Goal: Transaction & Acquisition: Purchase product/service

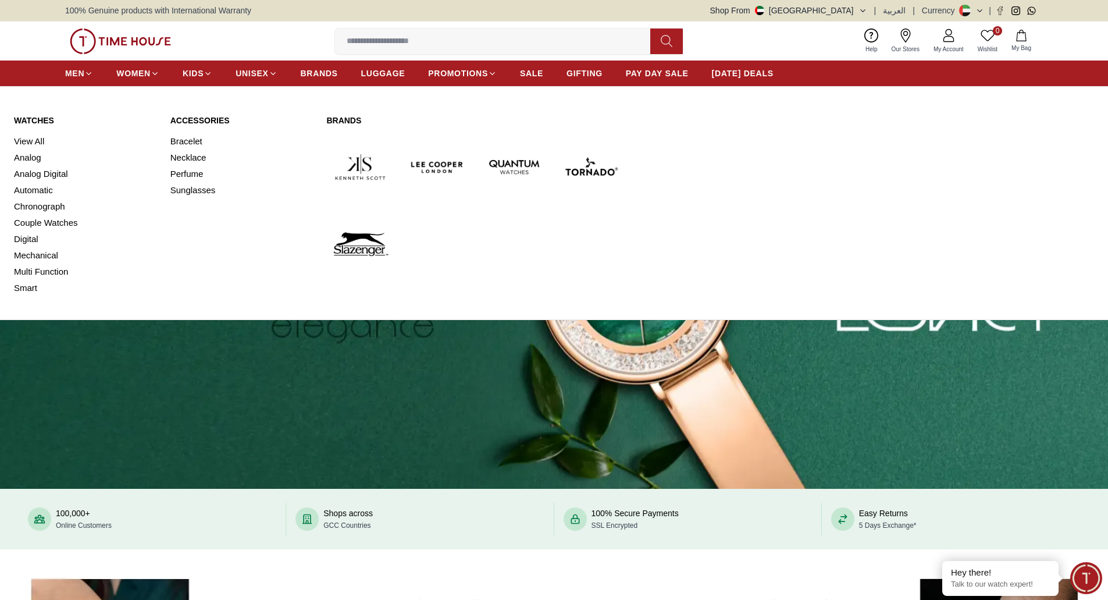
click at [27, 120] on link "Watches" at bounding box center [85, 121] width 143 height 12
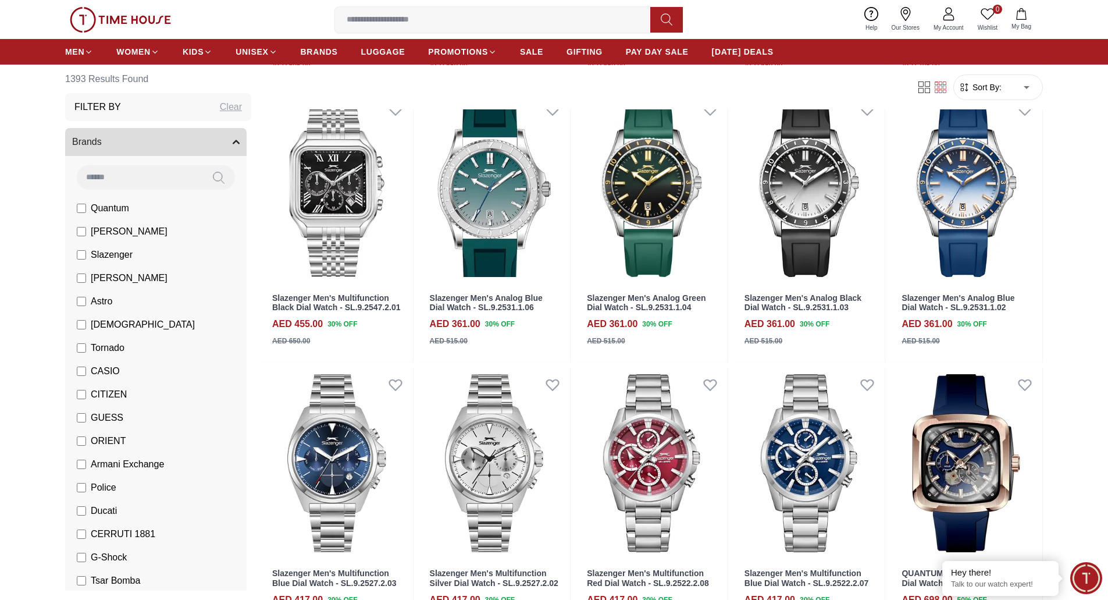
scroll to position [1135, 0]
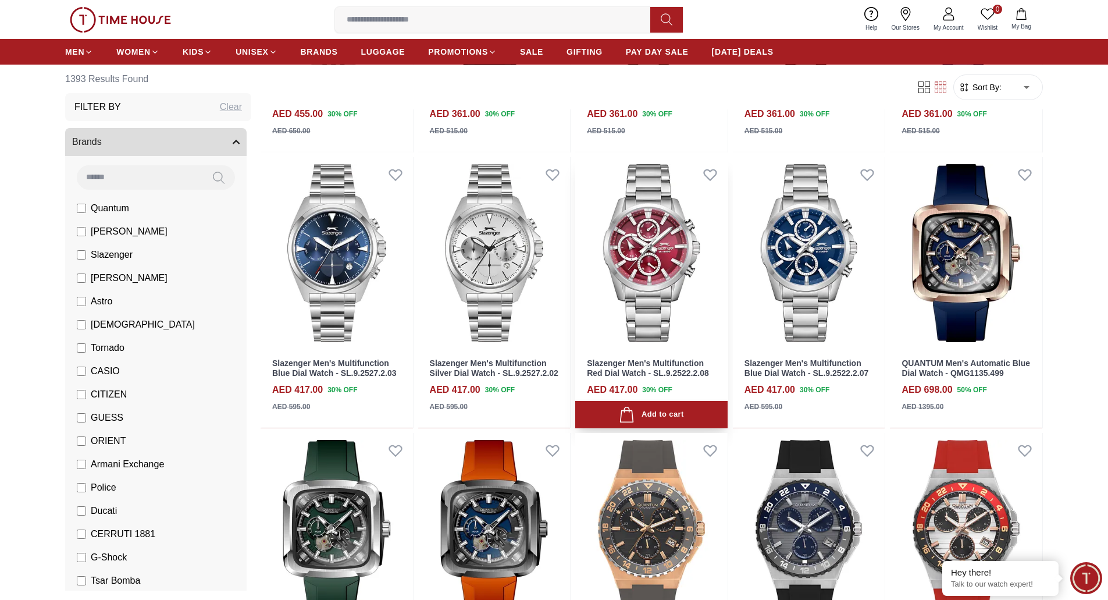
click at [653, 285] on img at bounding box center [651, 253] width 152 height 192
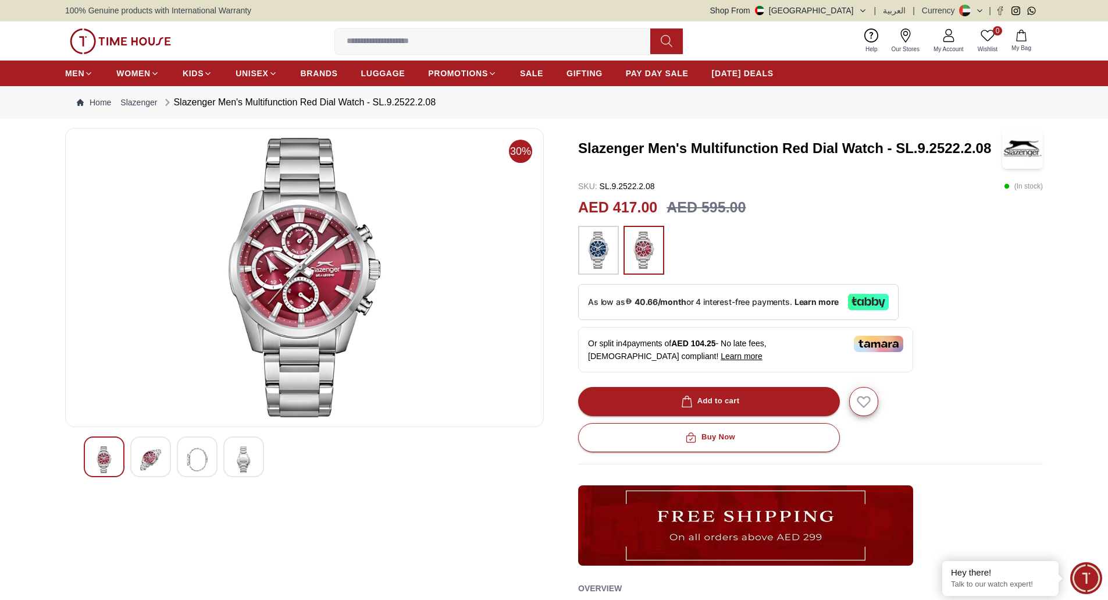
click at [145, 461] on img at bounding box center [150, 459] width 21 height 27
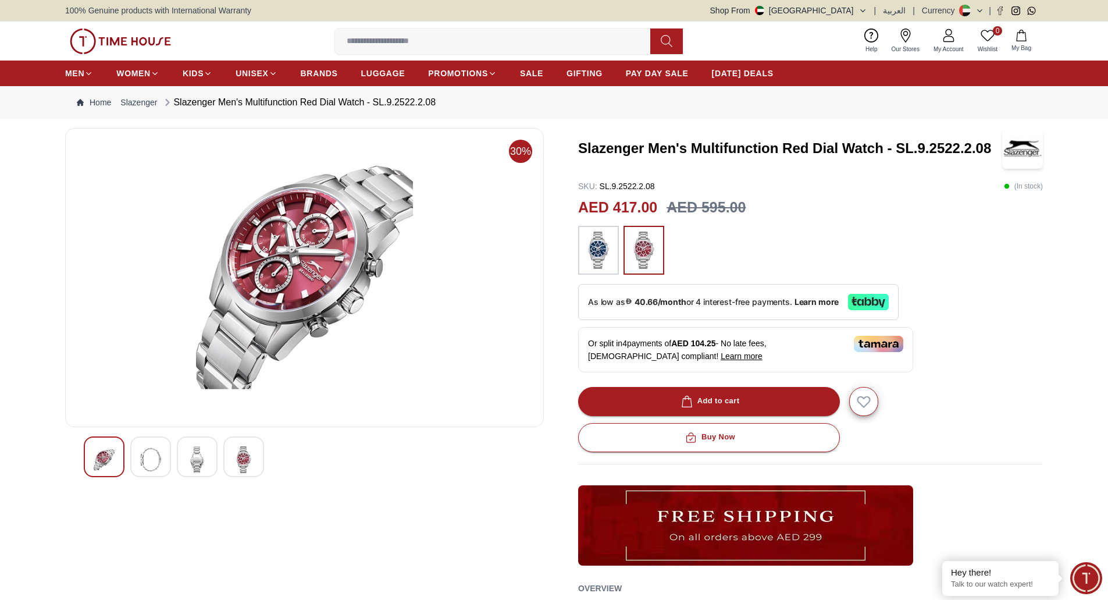
click at [195, 457] on img at bounding box center [197, 459] width 21 height 27
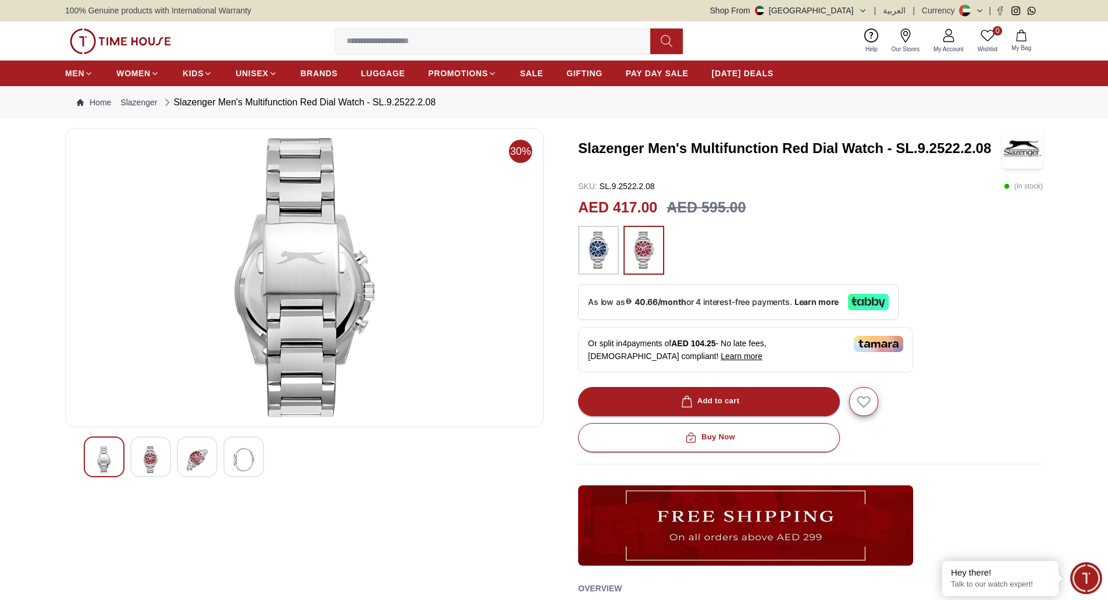
click at [240, 454] on img at bounding box center [243, 459] width 21 height 27
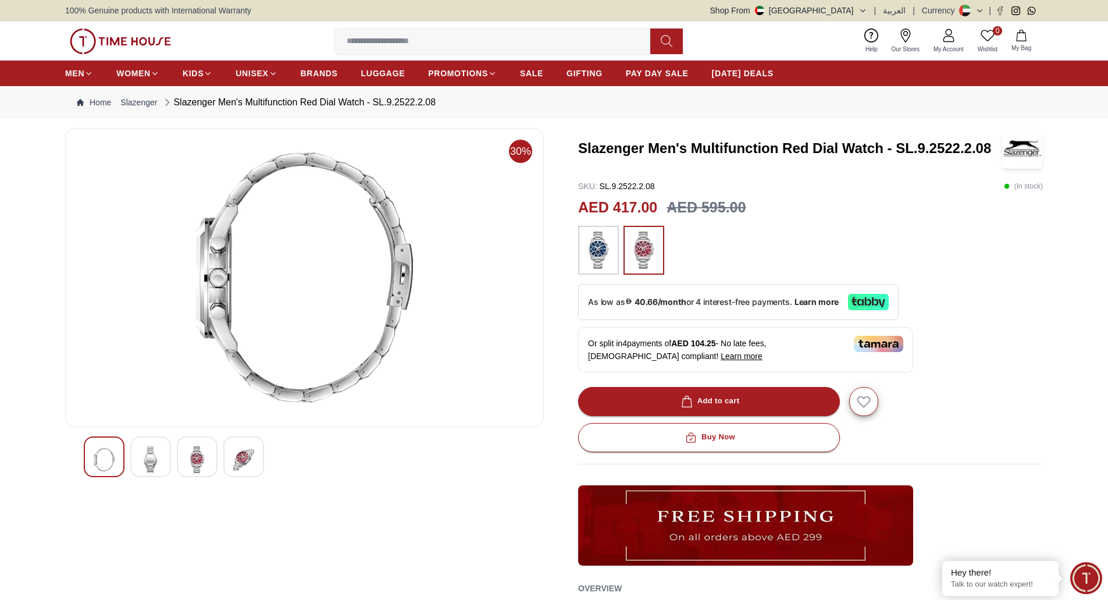
click at [108, 454] on img at bounding box center [104, 459] width 21 height 27
click at [148, 452] on img at bounding box center [150, 459] width 21 height 27
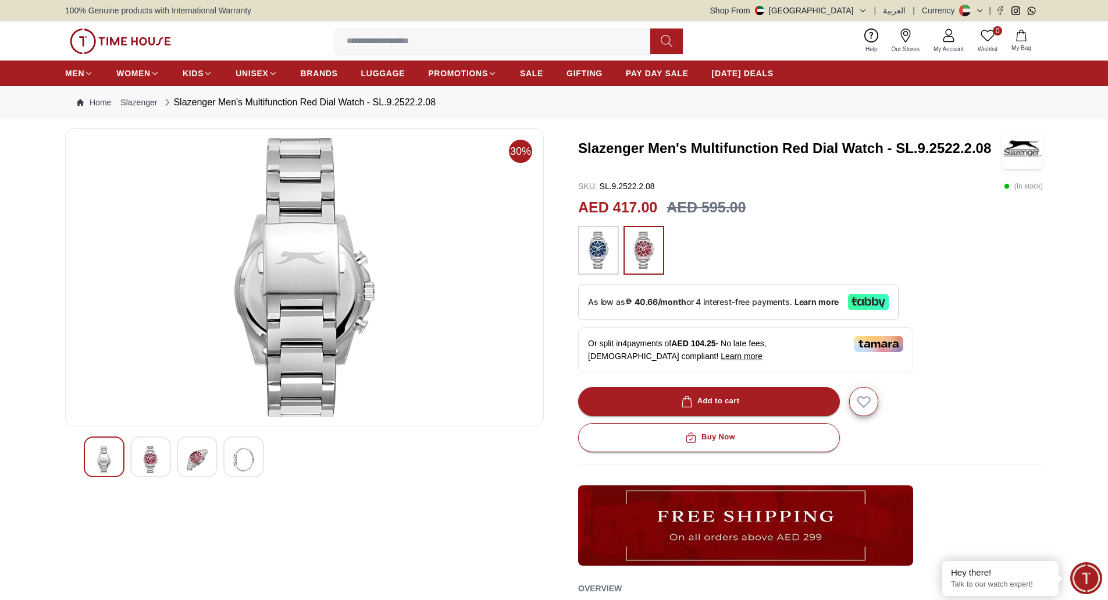
click at [180, 451] on div at bounding box center [197, 456] width 41 height 41
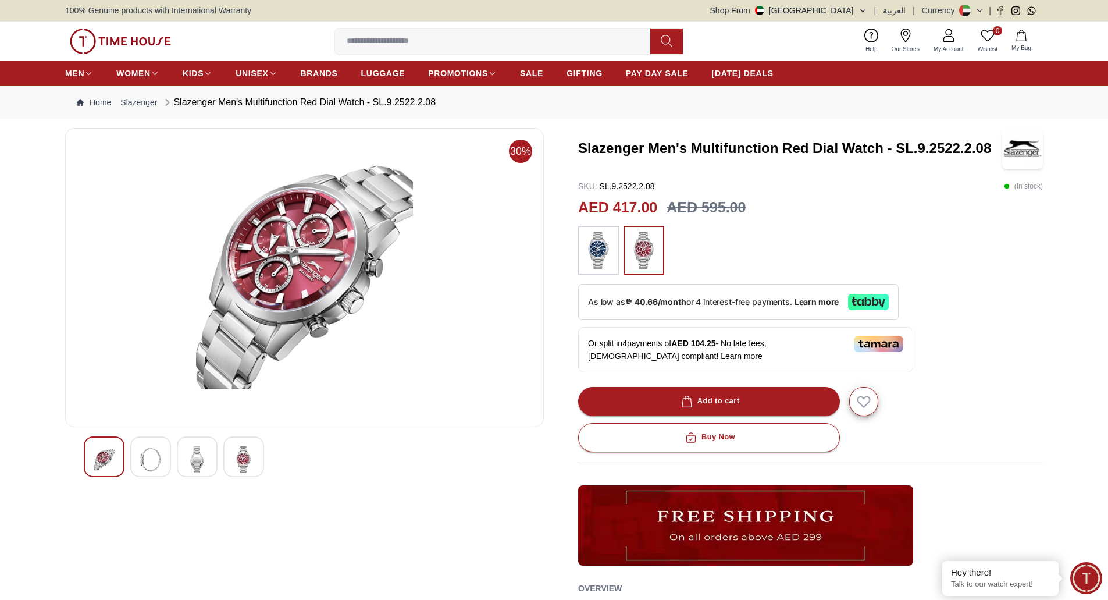
click at [229, 455] on div at bounding box center [243, 456] width 41 height 41
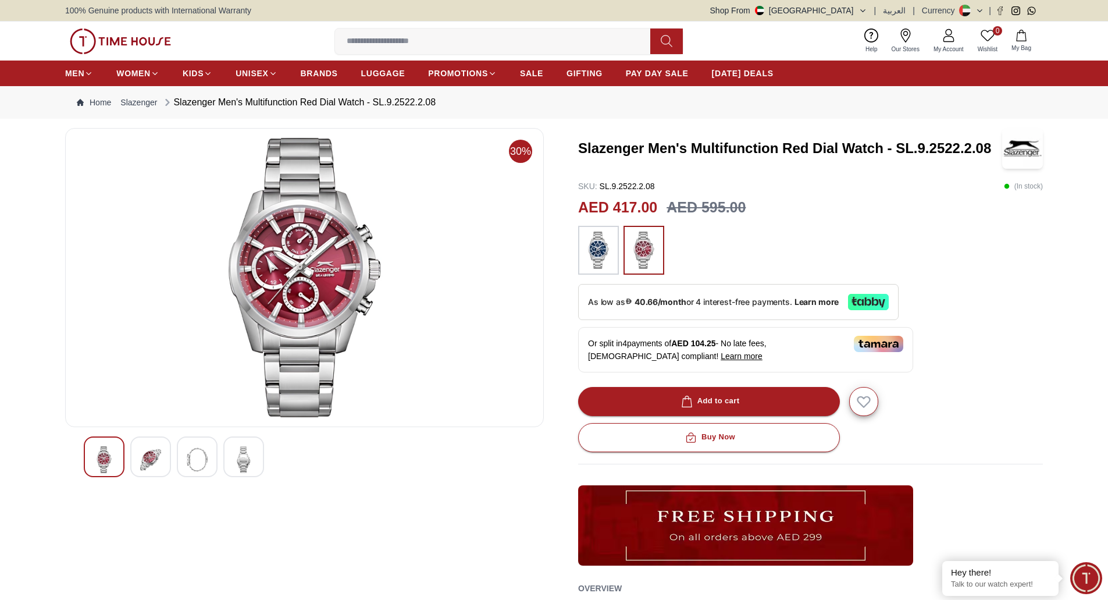
click at [137, 38] on img at bounding box center [120, 42] width 101 height 26
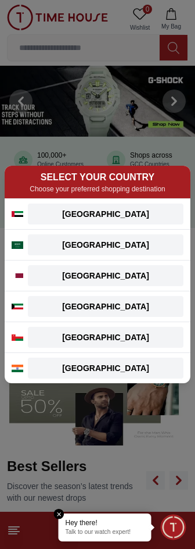
click at [102, 212] on div "[GEOGRAPHIC_DATA]" at bounding box center [106, 214] width 142 height 12
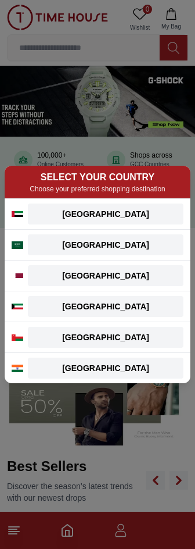
click at [117, 207] on button "[GEOGRAPHIC_DATA]" at bounding box center [106, 214] width 156 height 21
click at [106, 216] on div "[GEOGRAPHIC_DATA]" at bounding box center [106, 214] width 142 height 12
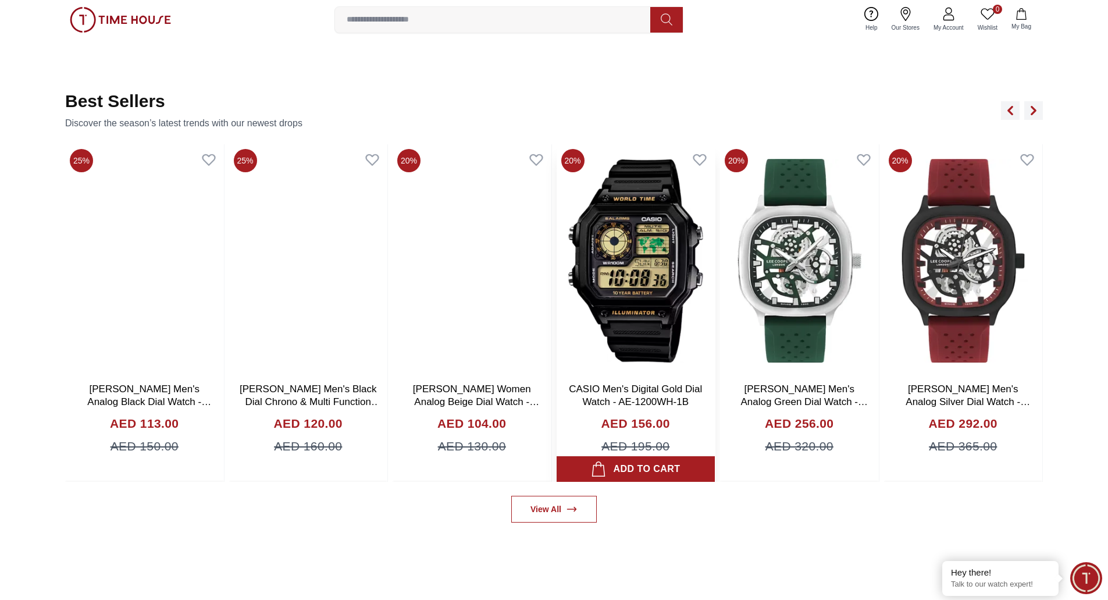
scroll to position [756, 0]
